Goal: Task Accomplishment & Management: Use online tool/utility

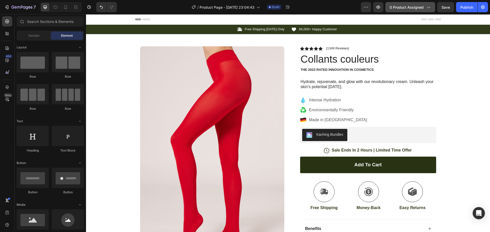
click at [397, 11] on button "0 product assigned" at bounding box center [410, 7] width 50 height 10
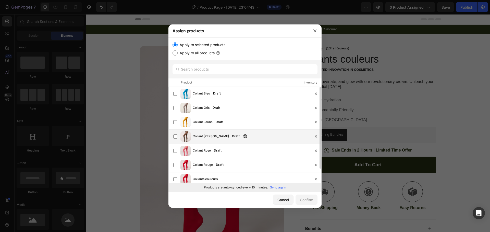
scroll to position [0, 0]
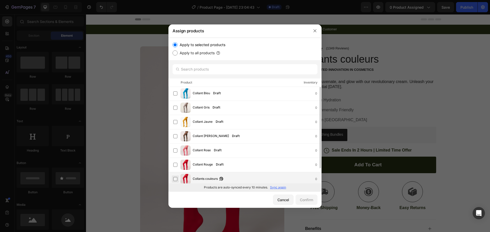
click at [177, 179] on label at bounding box center [175, 179] width 4 height 4
click at [307, 202] on div "Confirm" at bounding box center [306, 199] width 13 height 5
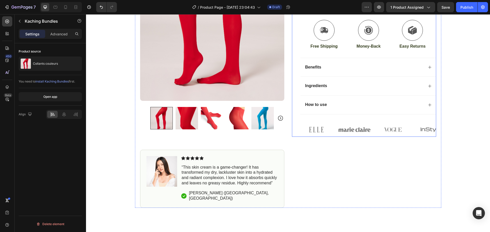
scroll to position [162, 0]
click at [280, 120] on icon "Carousel Next Arrow" at bounding box center [280, 118] width 5 height 5
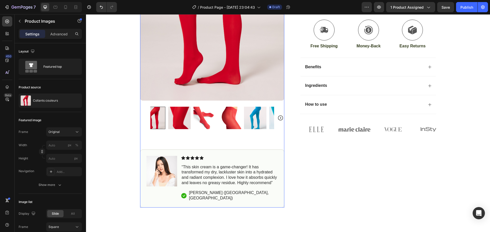
drag, startPoint x: 280, startPoint y: 120, endPoint x: 278, endPoint y: 118, distance: 2.8
click at [278, 118] on icon "Carousel Next Arrow" at bounding box center [280, 118] width 6 height 6
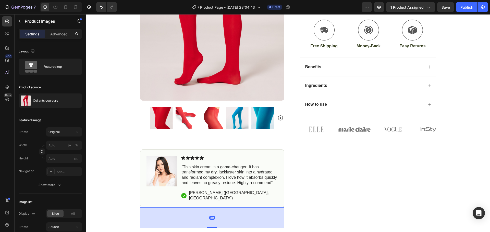
click at [278, 118] on icon "Carousel Next Arrow" at bounding box center [280, 118] width 6 height 6
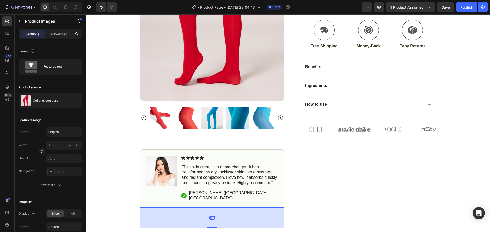
click at [278, 118] on icon "Carousel Next Arrow" at bounding box center [280, 118] width 6 height 6
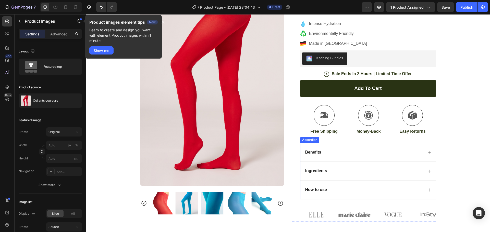
scroll to position [57, 0]
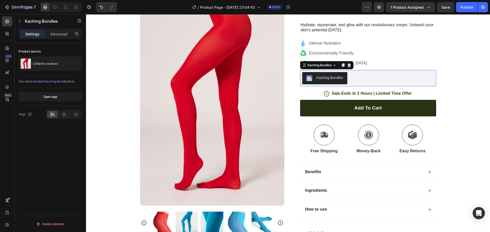
click at [337, 82] on button "Kaching Bundles" at bounding box center [324, 78] width 45 height 12
click at [347, 65] on icon at bounding box center [349, 65] width 4 height 4
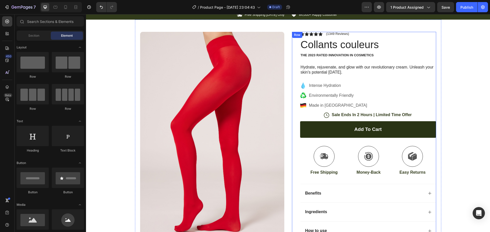
scroll to position [9, 0]
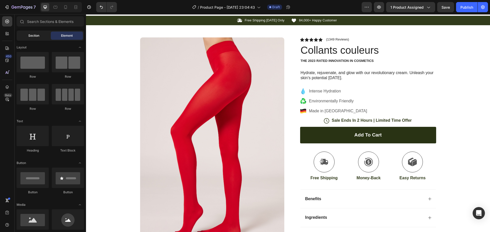
click at [38, 40] on div "Section" at bounding box center [34, 36] width 32 height 8
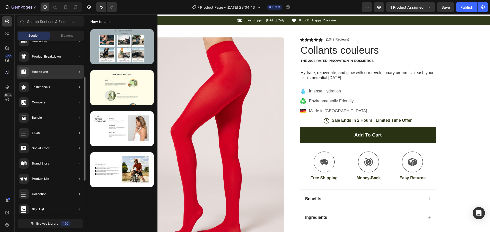
scroll to position [72, 0]
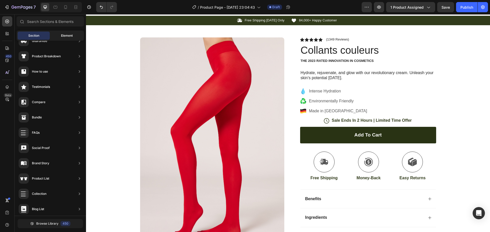
click at [59, 35] on div "Element" at bounding box center [67, 36] width 32 height 8
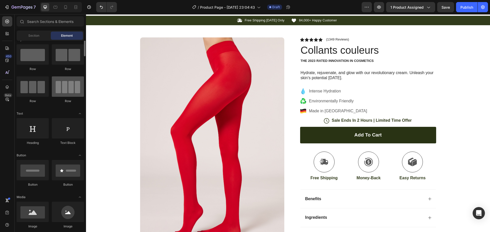
scroll to position [0, 0]
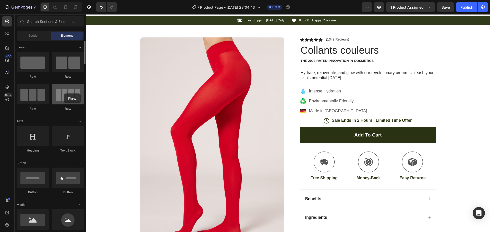
click at [64, 94] on div at bounding box center [68, 94] width 32 height 20
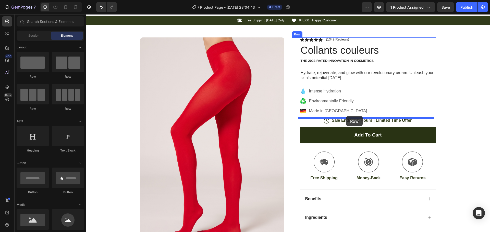
drag, startPoint x: 158, startPoint y: 114, endPoint x: 346, endPoint y: 116, distance: 187.8
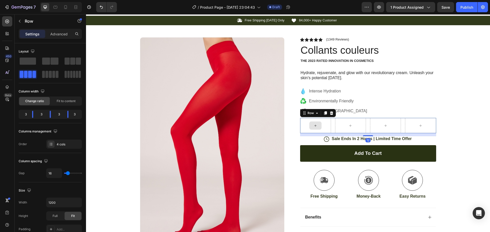
click at [319, 121] on div at bounding box center [315, 125] width 31 height 15
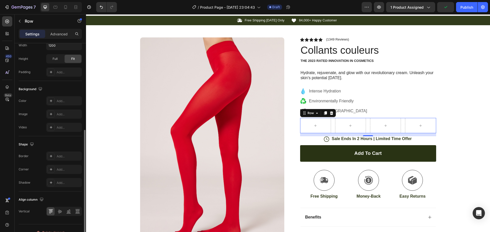
scroll to position [166, 0]
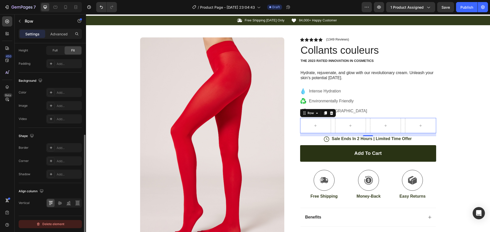
click at [58, 222] on div "Delete element" at bounding box center [50, 224] width 28 height 6
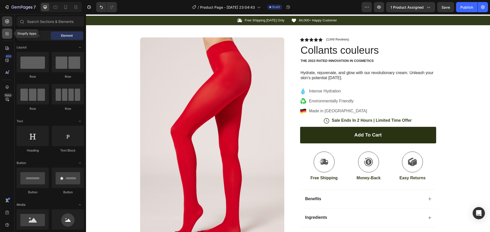
click at [5, 34] on icon at bounding box center [7, 33] width 5 height 5
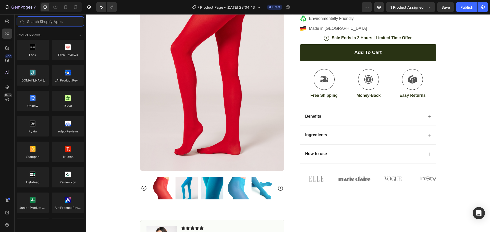
scroll to position [0, 0]
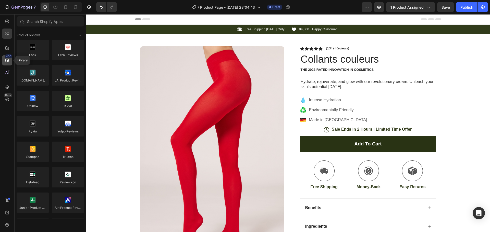
click at [9, 62] on icon at bounding box center [7, 60] width 5 height 5
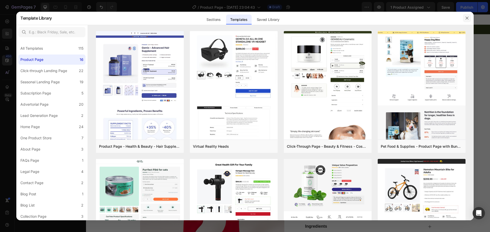
click at [468, 16] on button "button" at bounding box center [467, 18] width 8 height 8
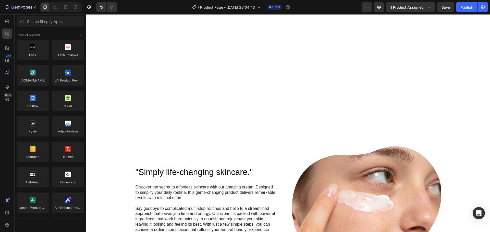
scroll to position [435, 0]
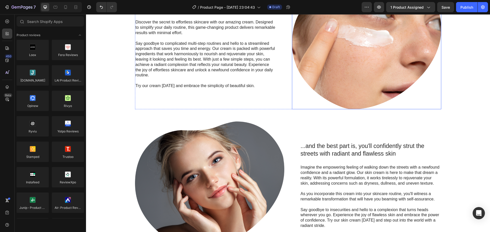
click at [338, 74] on img at bounding box center [366, 45] width 149 height 128
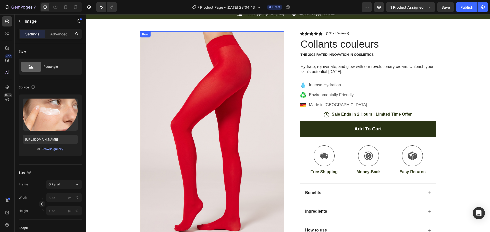
scroll to position [0, 0]
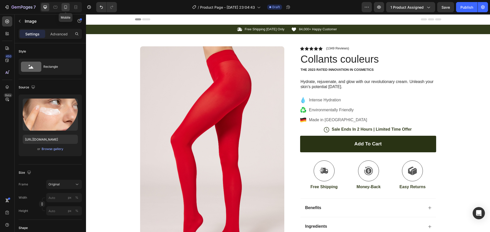
click at [66, 5] on icon at bounding box center [65, 7] width 3 height 4
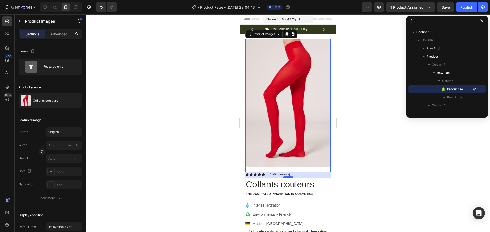
click at [316, 123] on img at bounding box center [287, 103] width 85 height 128
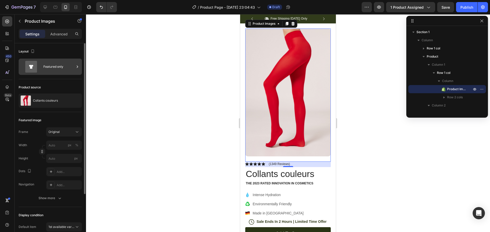
click at [65, 67] on div "Featured only" at bounding box center [58, 67] width 31 height 12
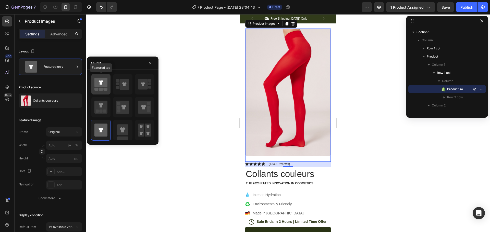
click at [103, 92] on div at bounding box center [100, 84] width 19 height 20
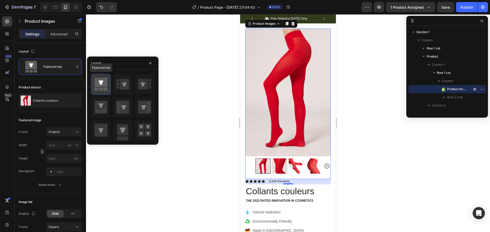
click at [103, 87] on icon at bounding box center [100, 82] width 13 height 9
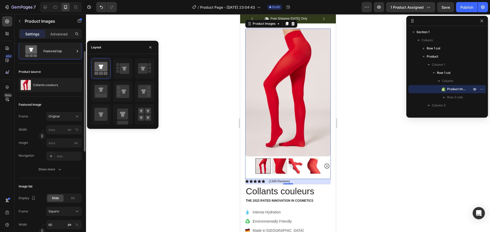
scroll to position [16, 0]
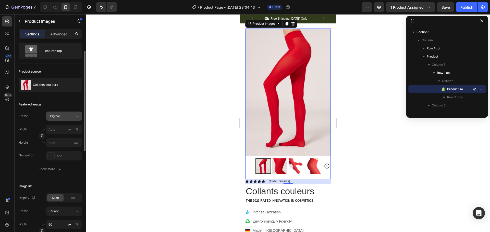
click at [57, 114] on div "Original" at bounding box center [63, 116] width 31 height 5
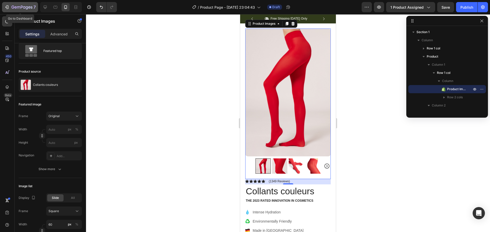
click at [8, 9] on icon "button" at bounding box center [6, 7] width 5 height 5
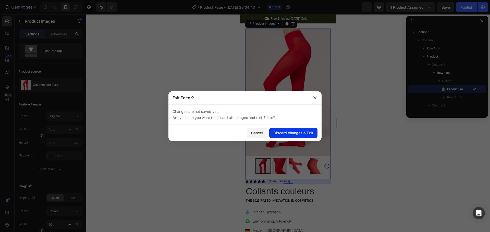
click at [298, 136] on button "Discard changes & Exit" at bounding box center [293, 133] width 48 height 10
